Goal: Transaction & Acquisition: Purchase product/service

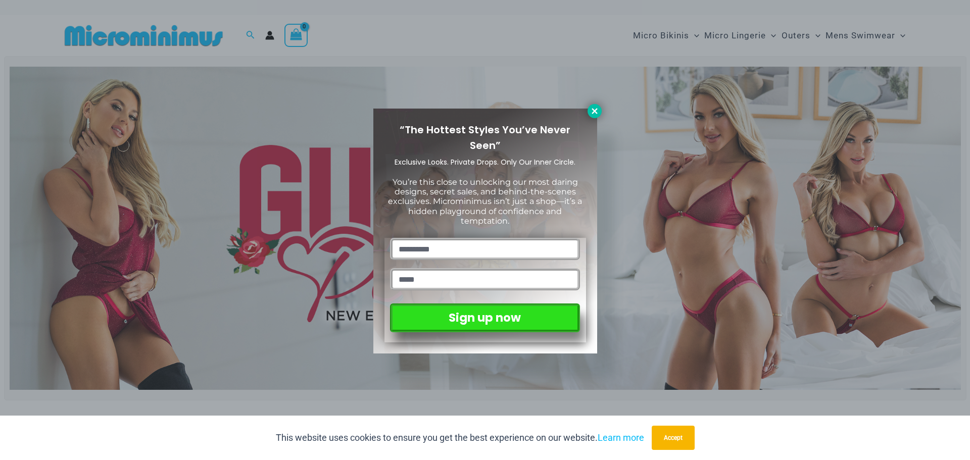
click at [590, 109] on icon at bounding box center [594, 111] width 9 height 9
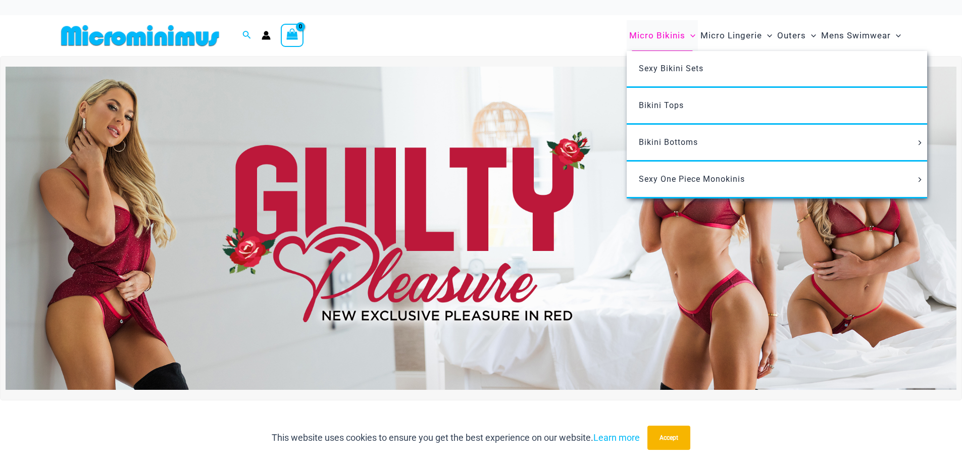
click at [665, 36] on span "Micro Bikinis" at bounding box center [657, 36] width 56 height 26
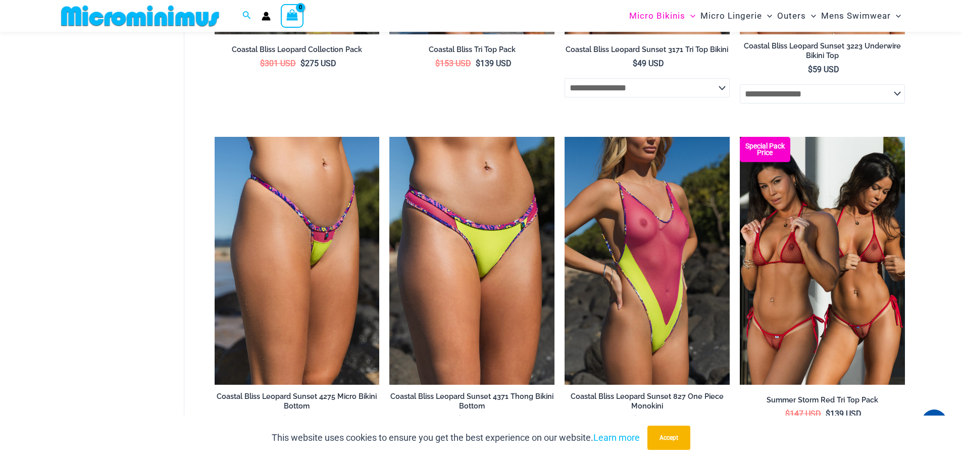
scroll to position [1902, 0]
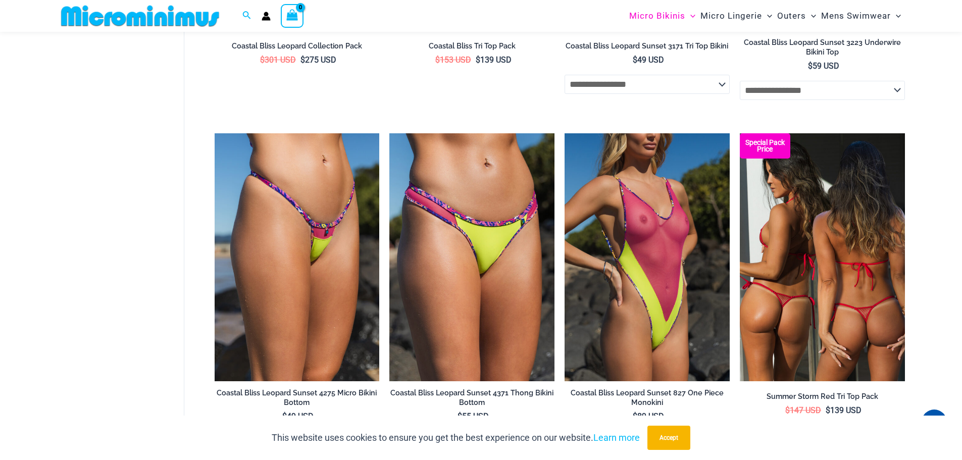
click at [837, 314] on img at bounding box center [822, 256] width 165 height 247
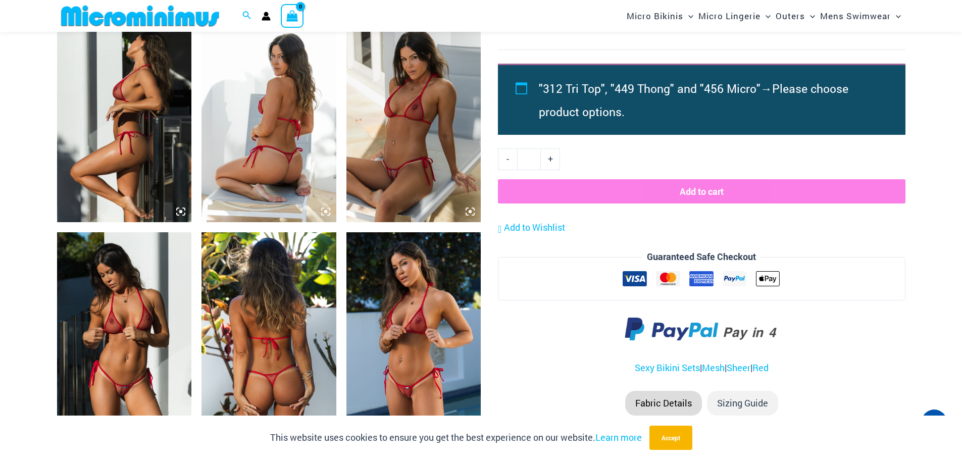
scroll to position [1050, 0]
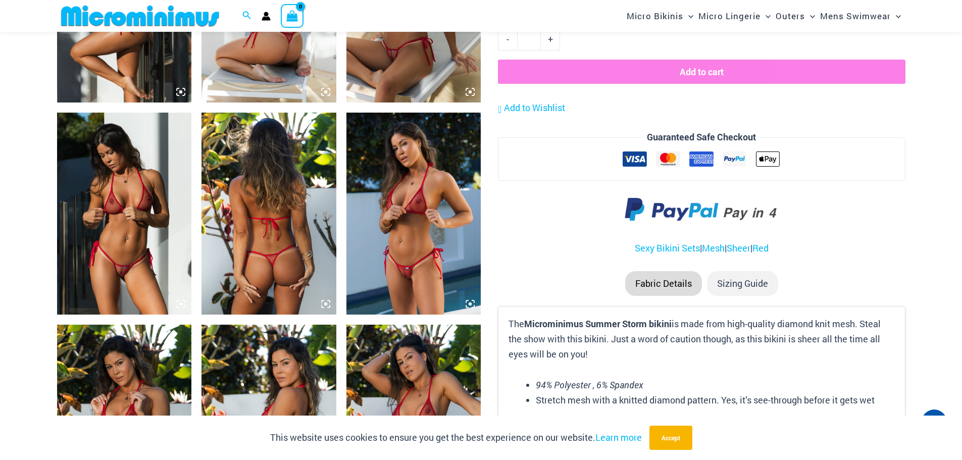
click at [109, 256] on img at bounding box center [124, 214] width 135 height 202
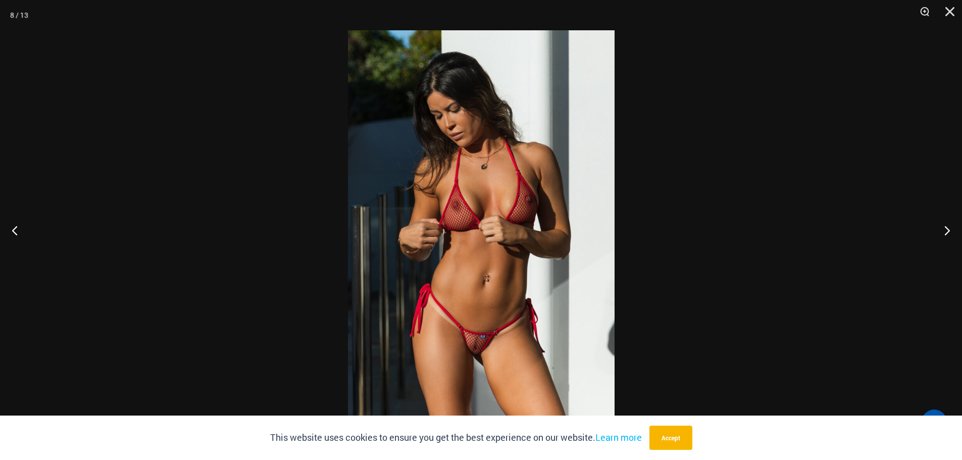
click at [477, 351] on img at bounding box center [481, 229] width 267 height 399
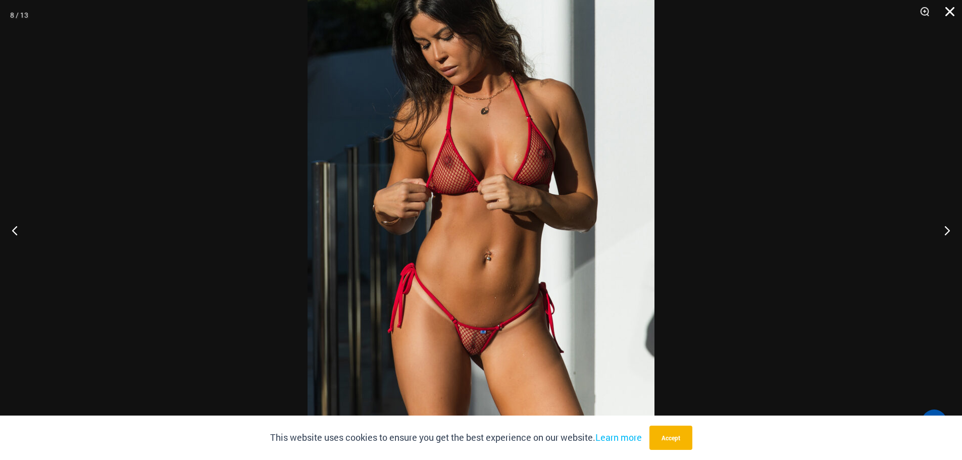
click at [950, 9] on button "Close" at bounding box center [946, 15] width 25 height 30
